Goal: Find specific page/section: Find specific page/section

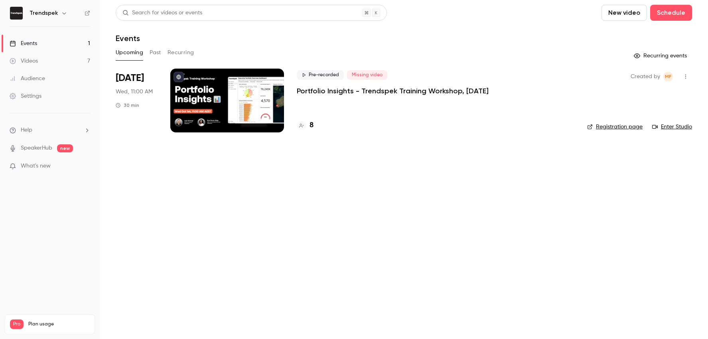
click at [322, 94] on p "Portfolio Insights - Trendspek Training Workshop, [DATE]" at bounding box center [393, 91] width 192 height 10
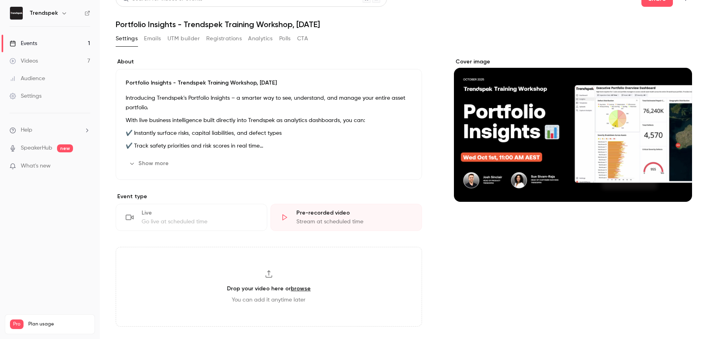
scroll to position [15, 0]
